Goal: Transaction & Acquisition: Purchase product/service

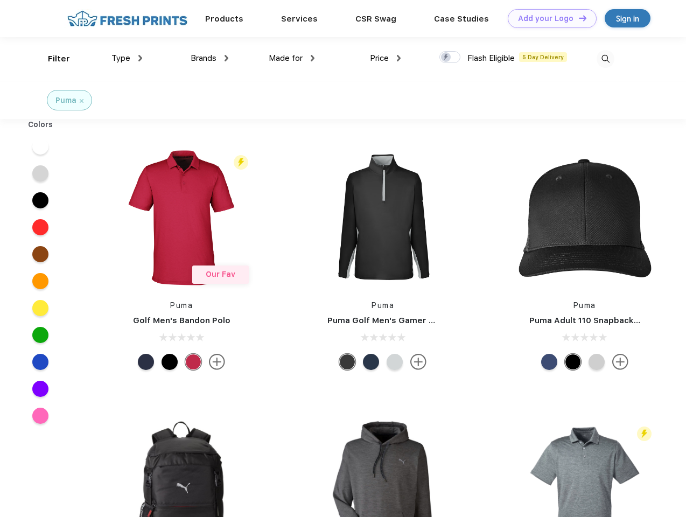
click at [548, 18] on link "Add your Logo Design Tool" at bounding box center [552, 18] width 89 height 19
click at [0, 0] on div "Design Tool" at bounding box center [0, 0] width 0 height 0
click at [578, 18] on link "Add your Logo Design Tool" at bounding box center [552, 18] width 89 height 19
click at [52, 59] on div "Filter" at bounding box center [59, 59] width 22 height 12
click at [127, 58] on span "Type" at bounding box center [120, 58] width 19 height 10
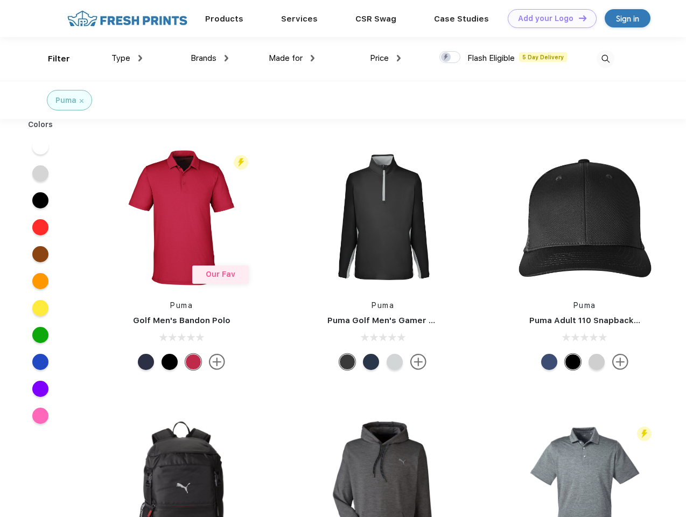
click at [209, 58] on span "Brands" at bounding box center [204, 58] width 26 height 10
click at [292, 58] on span "Made for" at bounding box center [286, 58] width 34 height 10
click at [385, 58] on span "Price" at bounding box center [379, 58] width 19 height 10
click at [450, 58] on div at bounding box center [449, 57] width 21 height 12
click at [446, 58] on input "checkbox" at bounding box center [442, 54] width 7 height 7
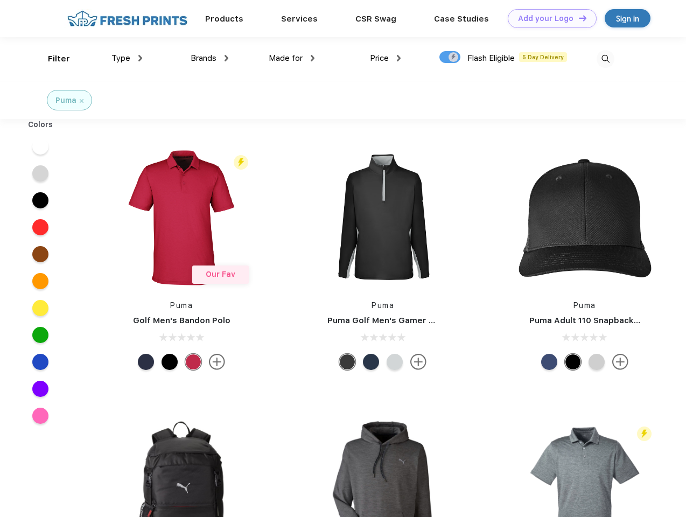
click at [605, 59] on img at bounding box center [605, 59] width 18 height 18
